Goal: Information Seeking & Learning: Learn about a topic

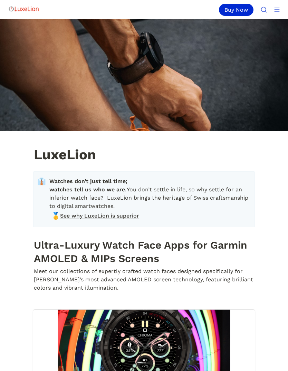
click at [276, 7] on icon "Main" at bounding box center [276, 9] width 7 height 7
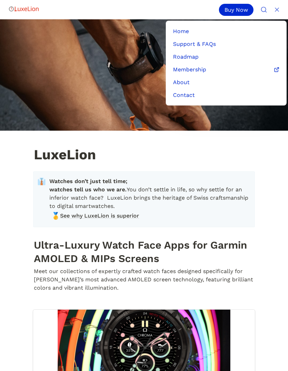
click at [196, 58] on p "Roadmap" at bounding box center [186, 57] width 26 height 7
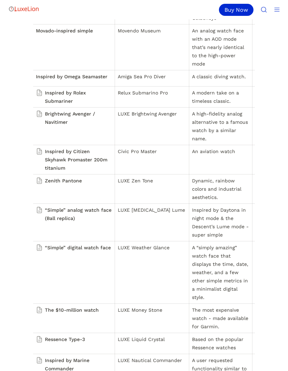
click at [40, 90] on div "Inspired by Rolex Submariner" at bounding box center [74, 97] width 76 height 17
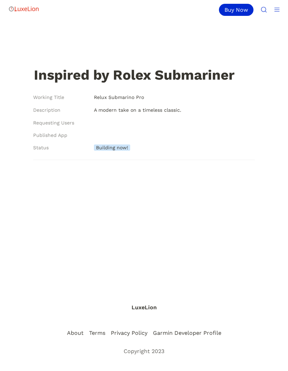
click at [23, 11] on img "Main" at bounding box center [23, 9] width 31 height 14
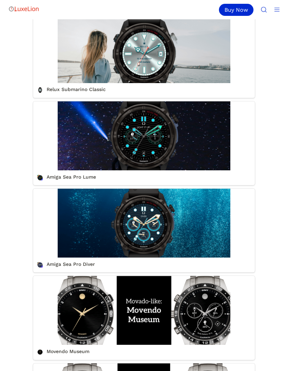
scroll to position [383, 0]
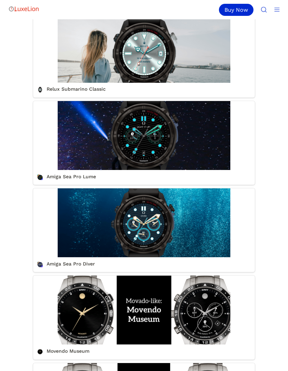
click at [64, 98] on link "Relux Submarino Classic" at bounding box center [144, 56] width 222 height 84
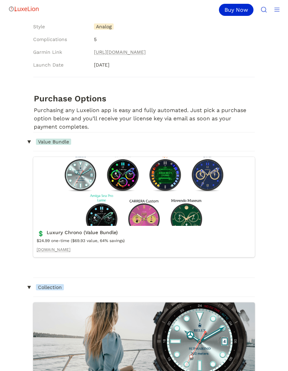
scroll to position [416, 0]
click at [94, 55] on link "[URL][DOMAIN_NAME]" at bounding box center [120, 52] width 52 height 8
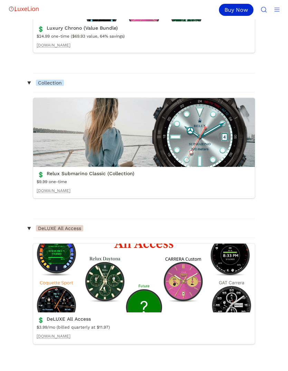
scroll to position [621, 0]
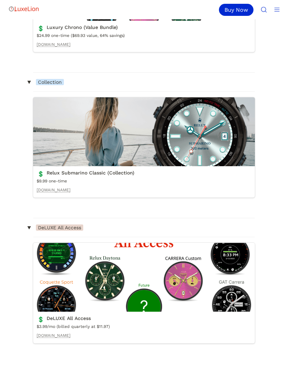
click at [74, 146] on link "Relux Submarino Classic (Collection)" at bounding box center [144, 147] width 222 height 100
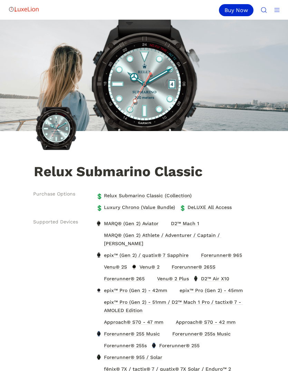
scroll to position [645, 0]
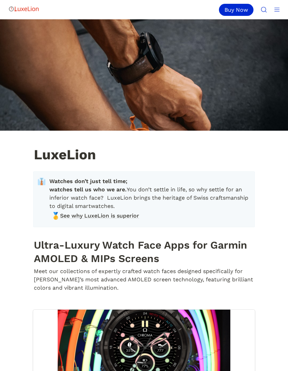
click at [36, 28] on img at bounding box center [144, 75] width 288 height 112
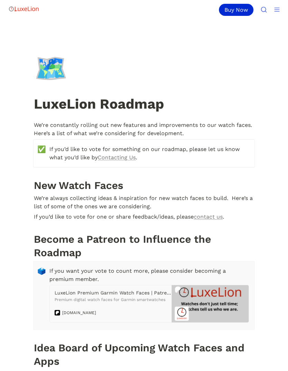
scroll to position [461, 0]
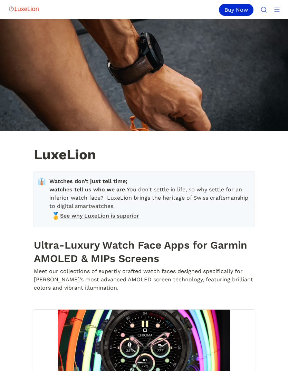
click at [267, 10] on icon "Main" at bounding box center [263, 9] width 7 height 7
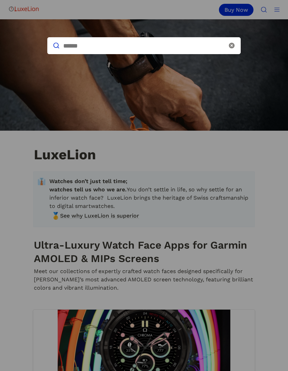
click at [146, 48] on input at bounding box center [144, 45] width 162 height 7
click at [83, 49] on input at bounding box center [144, 45] width 162 height 7
type input "**********"
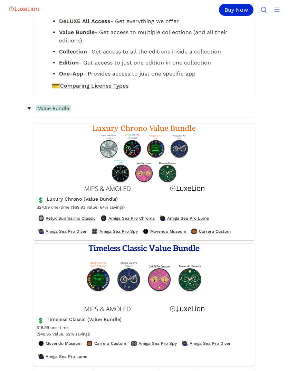
scroll to position [164, 0]
